Goal: Check status: Check status

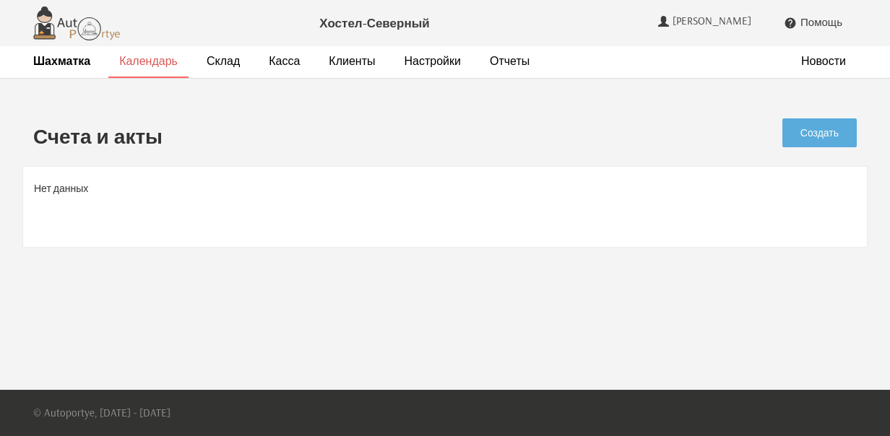
click at [147, 61] on link "Календарь" at bounding box center [148, 60] width 59 height 15
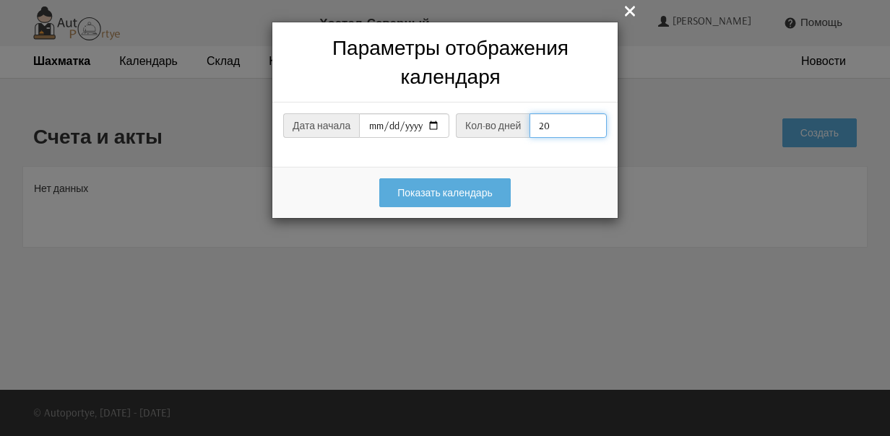
click at [567, 113] on input "20" at bounding box center [568, 125] width 77 height 25
click at [585, 113] on input "19" at bounding box center [568, 125] width 77 height 25
click at [588, 113] on input "20" at bounding box center [568, 125] width 77 height 25
click at [588, 113] on input "21" at bounding box center [568, 125] width 77 height 25
click at [588, 113] on input "22" at bounding box center [568, 125] width 77 height 25
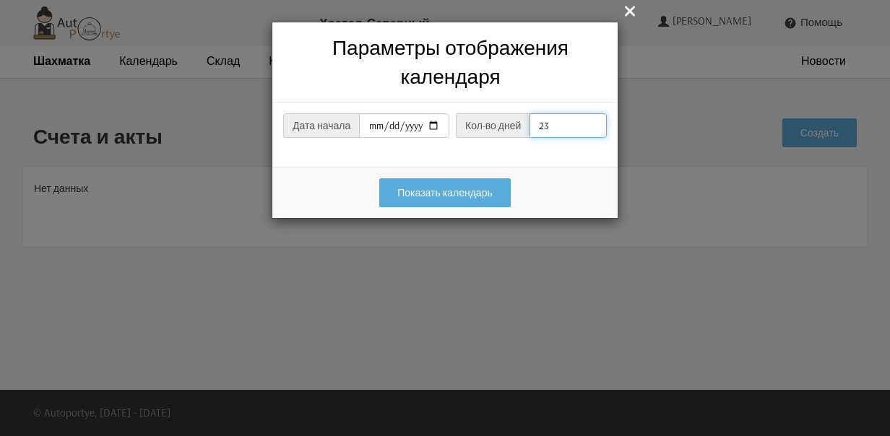
click at [588, 113] on input "23" at bounding box center [568, 125] width 77 height 25
click at [588, 113] on input "24" at bounding box center [568, 125] width 77 height 25
click at [588, 113] on input "25" at bounding box center [568, 125] width 77 height 25
click at [588, 113] on input "26" at bounding box center [568, 125] width 77 height 25
click at [588, 113] on input "27" at bounding box center [568, 125] width 77 height 25
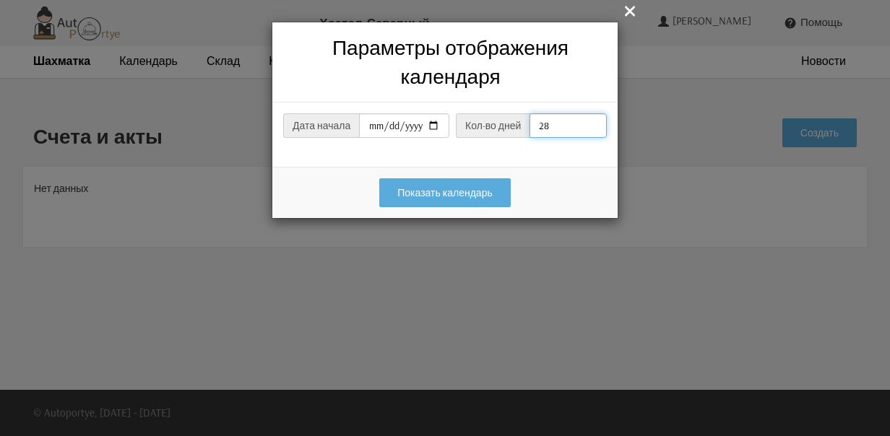
click at [588, 113] on input "28" at bounding box center [568, 125] width 77 height 25
click at [588, 113] on input "29" at bounding box center [568, 125] width 77 height 25
click at [588, 113] on input "30" at bounding box center [568, 125] width 77 height 25
type input "31"
click at [588, 113] on input "31" at bounding box center [568, 125] width 77 height 25
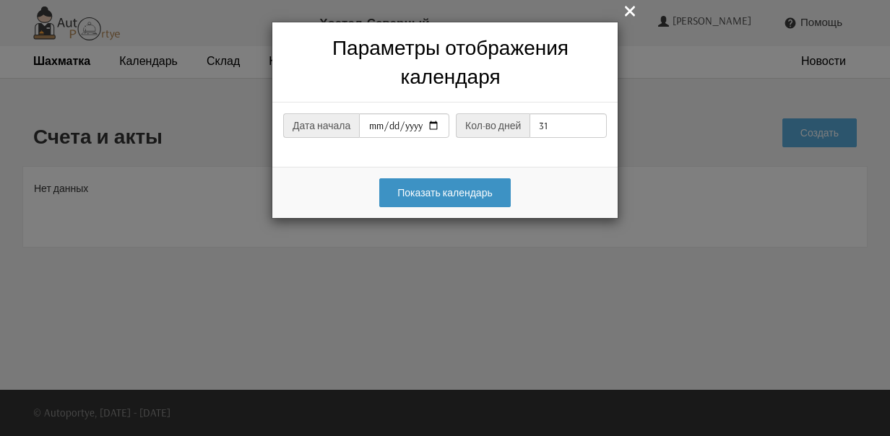
click at [436, 178] on button "Показать календарь" at bounding box center [444, 192] width 131 height 29
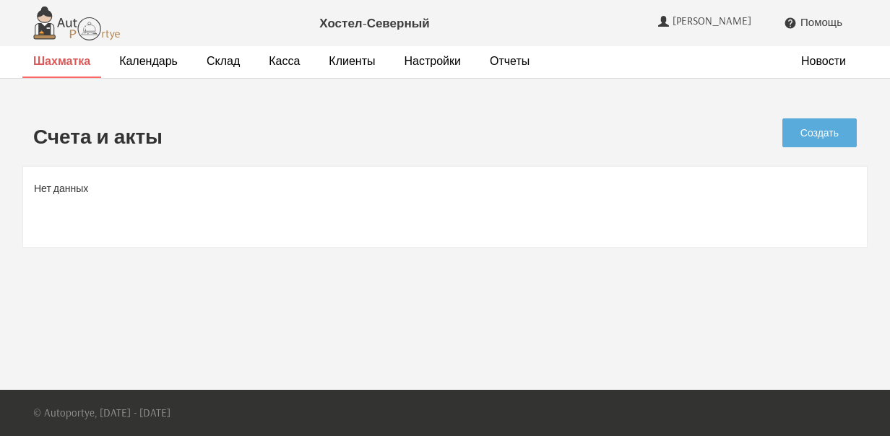
click at [69, 61] on strong "Шахматка" at bounding box center [61, 60] width 57 height 14
